Goal: Transaction & Acquisition: Purchase product/service

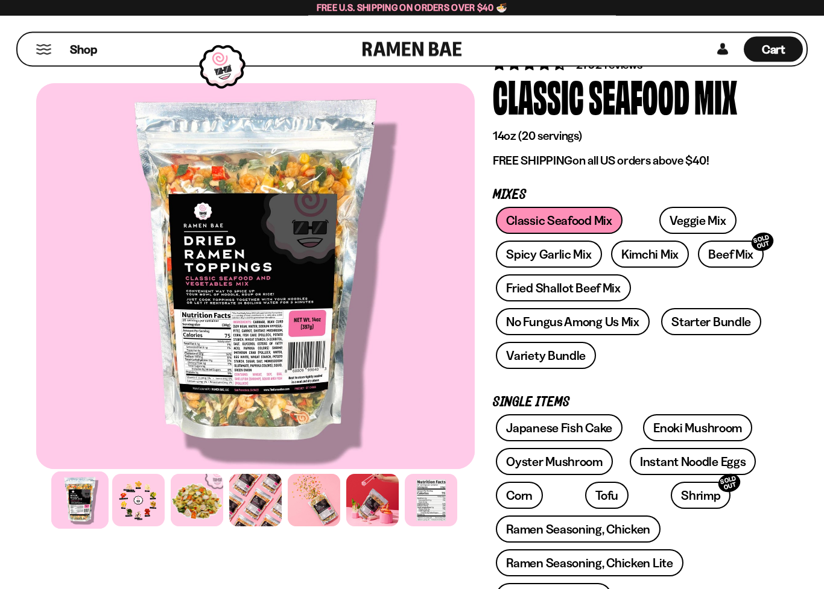
scroll to position [54, 0]
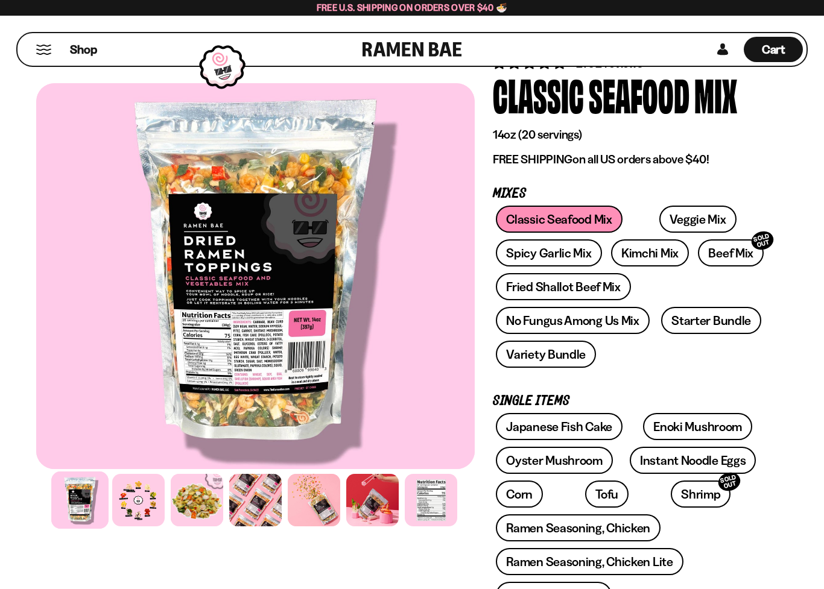
click at [561, 359] on link "Variety Bundle" at bounding box center [546, 354] width 100 height 27
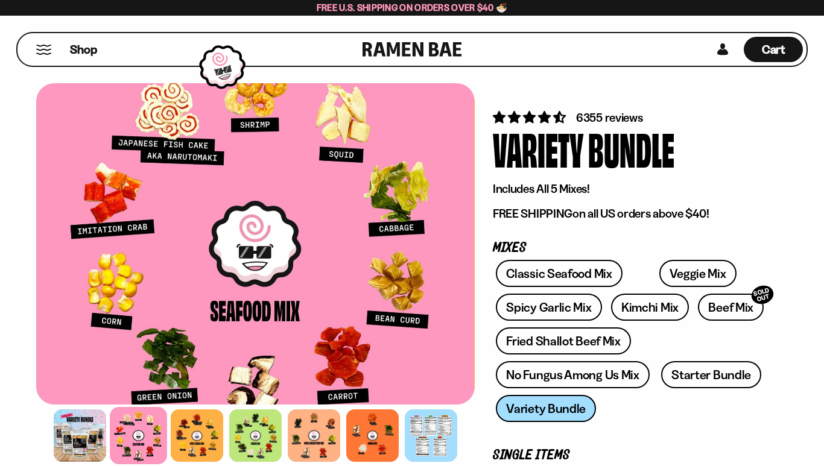
click at [114, 329] on div at bounding box center [255, 243] width 438 height 321
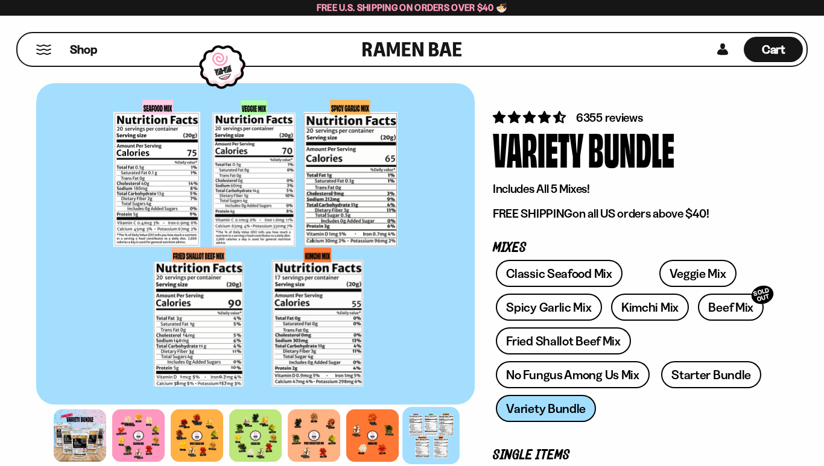
click at [530, 381] on link "No Fungus Among Us Mix" at bounding box center [572, 374] width 153 height 27
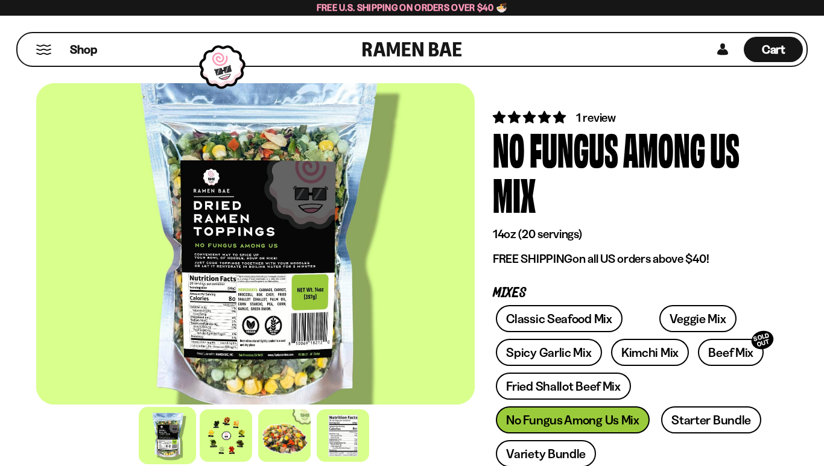
click at [207, 451] on div at bounding box center [226, 435] width 52 height 52
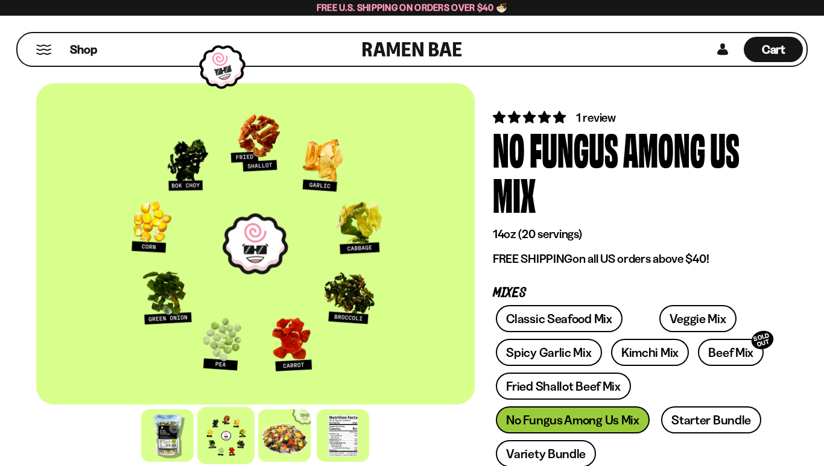
click at [523, 395] on link "Fried Shallot Beef Mix" at bounding box center [563, 386] width 134 height 27
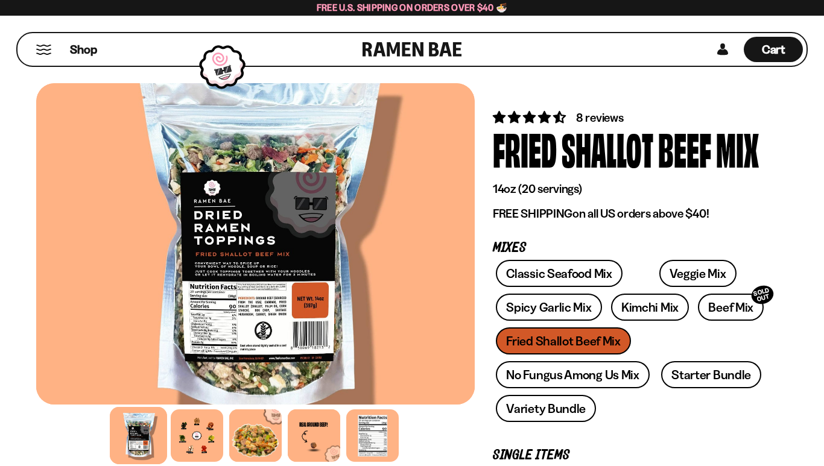
click at [178, 440] on div at bounding box center [197, 435] width 52 height 52
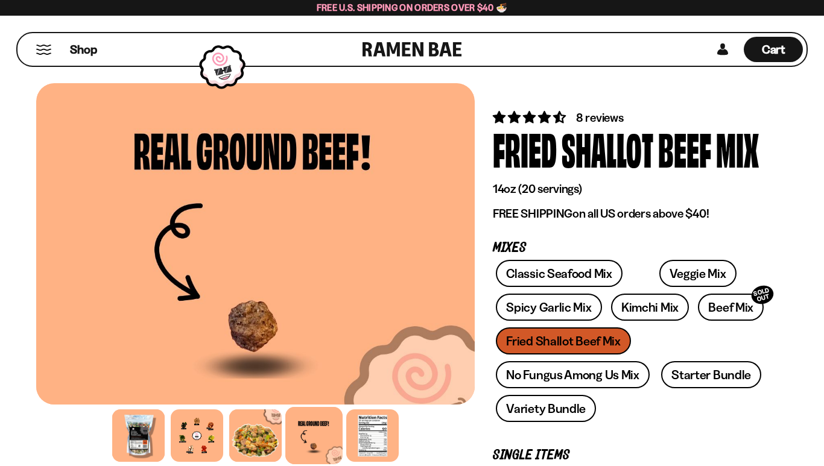
click at [88, 204] on div at bounding box center [256, 243] width 438 height 321
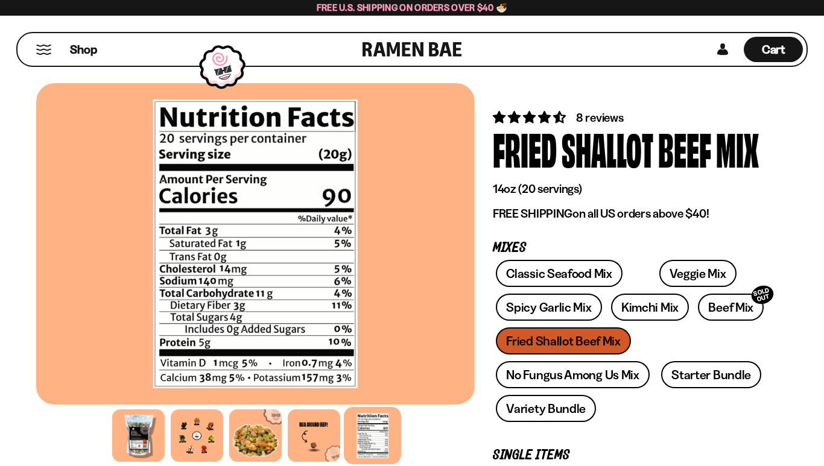
click at [517, 417] on link "Variety Bundle" at bounding box center [546, 408] width 100 height 27
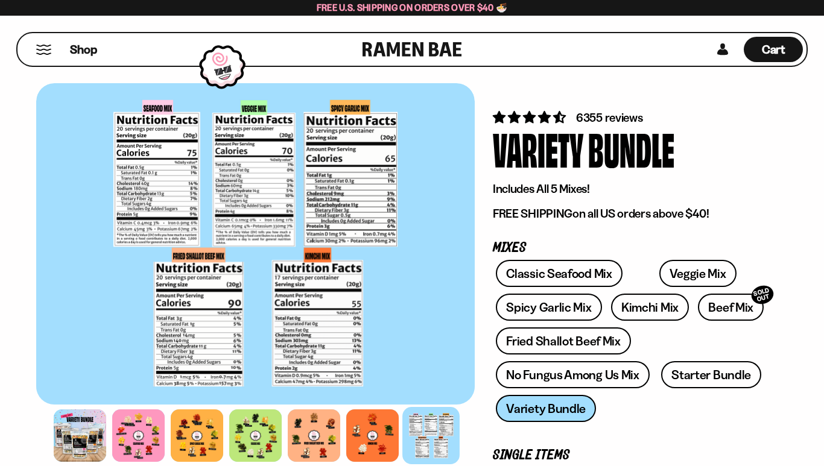
click at [75, 424] on div at bounding box center [80, 435] width 52 height 52
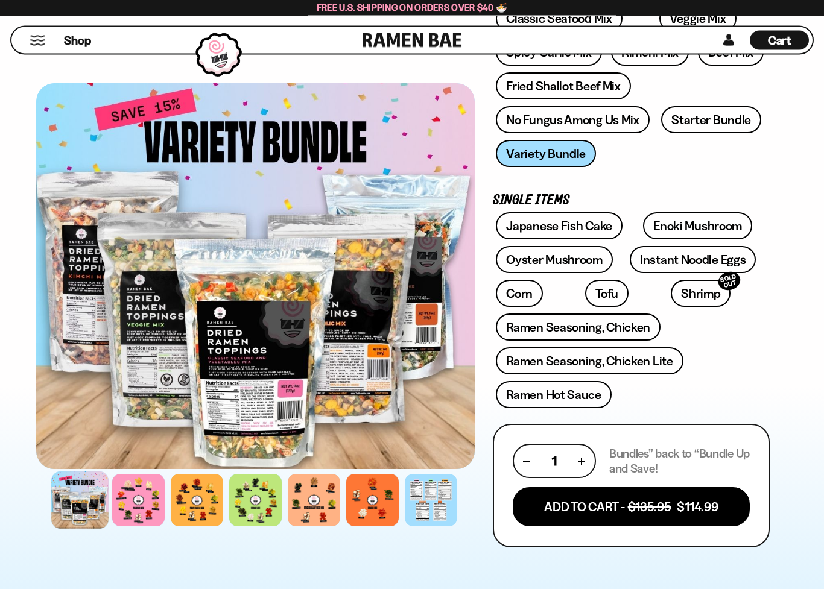
scroll to position [255, 0]
click at [719, 124] on link "Starter Bundle" at bounding box center [711, 119] width 100 height 27
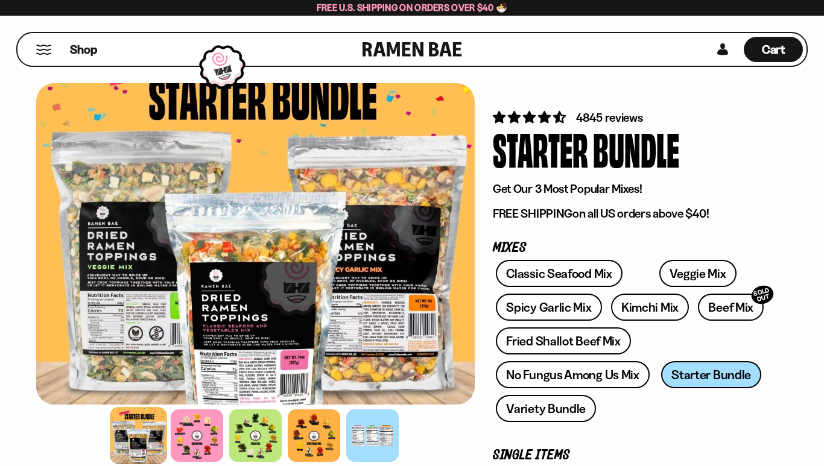
click at [191, 447] on div at bounding box center [197, 435] width 52 height 52
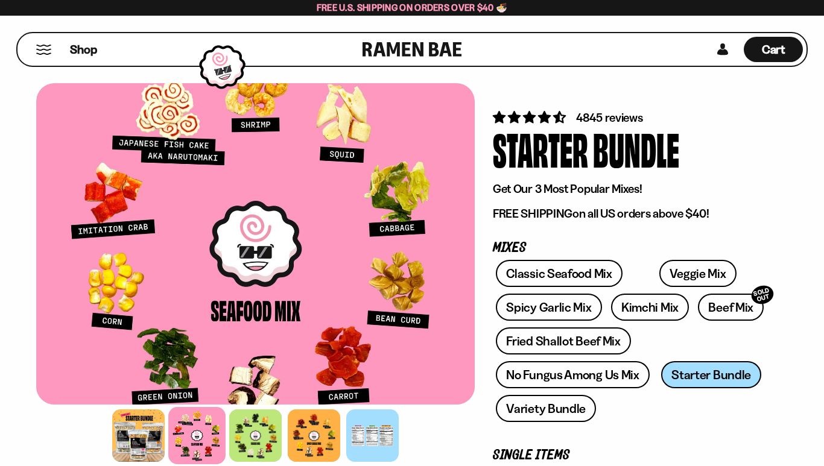
click at [258, 439] on div at bounding box center [255, 435] width 52 height 52
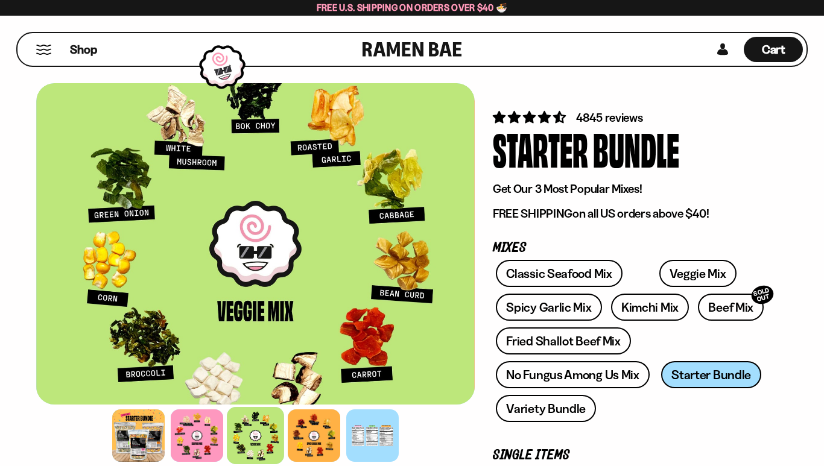
click at [317, 445] on div at bounding box center [314, 435] width 52 height 52
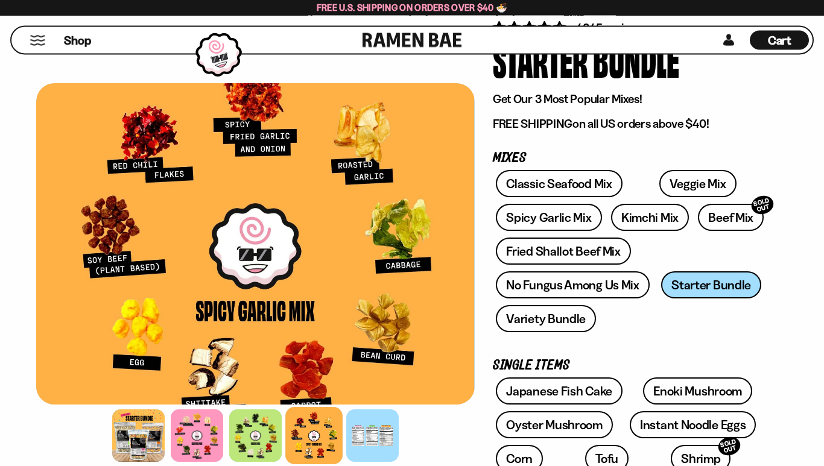
scroll to position [83, 0]
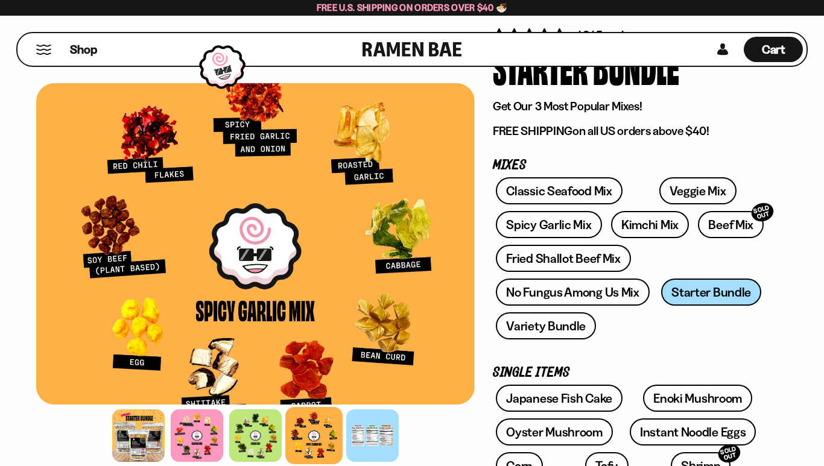
click at [43, 41] on div "Shop" at bounding box center [191, 49] width 341 height 33
click at [46, 49] on button "Mobile Menu Trigger" at bounding box center [44, 50] width 16 height 10
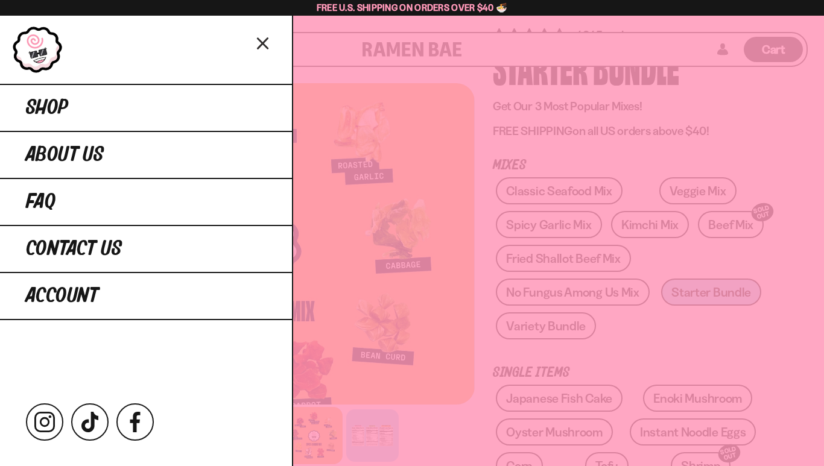
click at [41, 106] on span "Shop" at bounding box center [47, 108] width 42 height 22
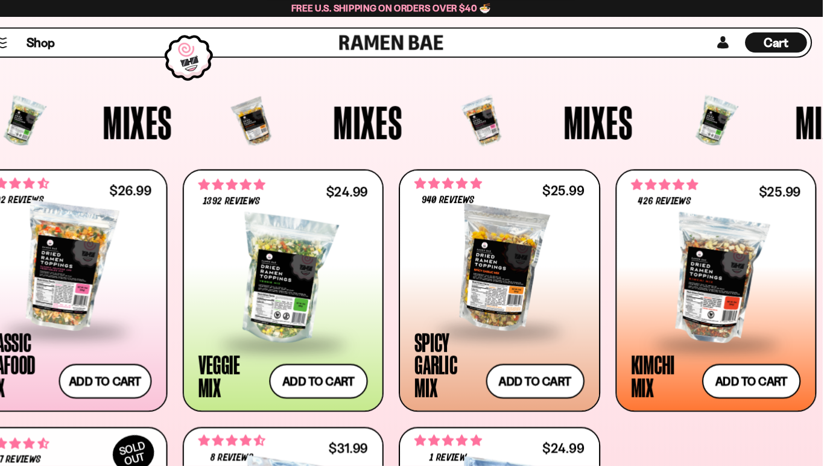
scroll to position [353, 0]
